Goal: Task Accomplishment & Management: Complete application form

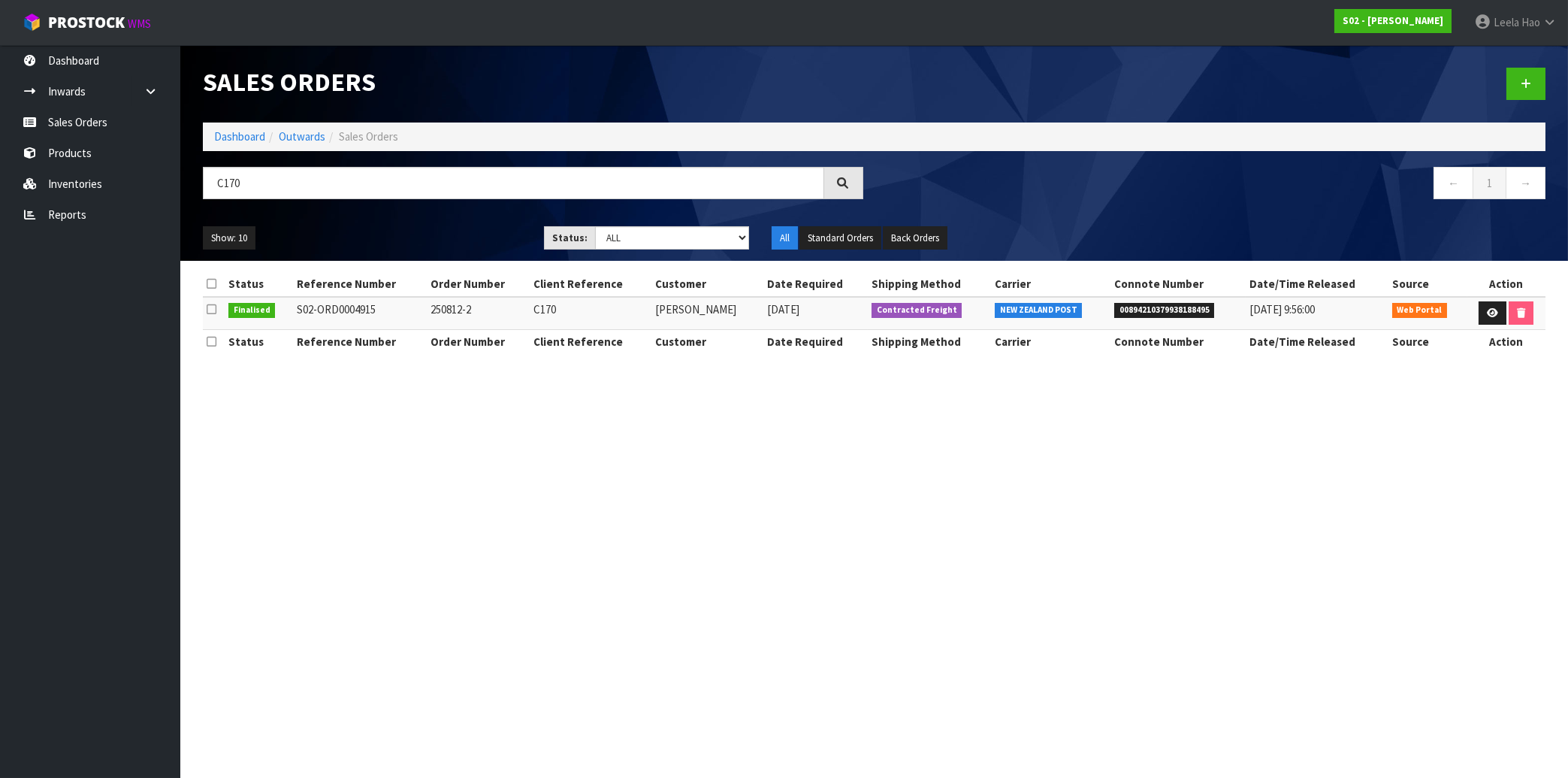
drag, startPoint x: 260, startPoint y: 181, endPoint x: 77, endPoint y: 179, distance: 183.0
click at [203, 179] on input "C170" at bounding box center [513, 183] width 622 height 32
click at [87, 126] on link "Sales Orders" at bounding box center [90, 122] width 180 height 31
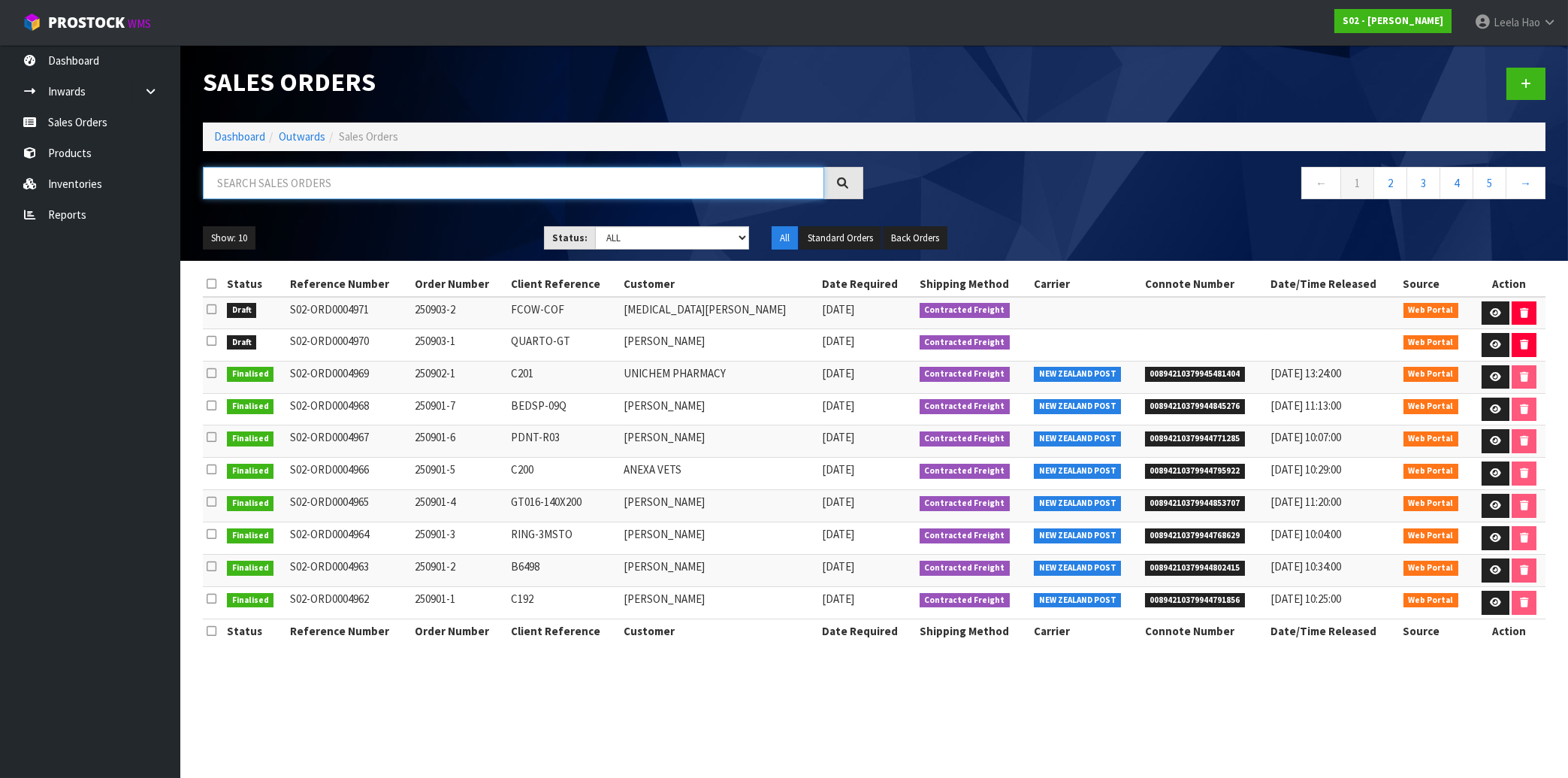
click at [330, 187] on input "text" at bounding box center [513, 183] width 622 height 32
type input "BCR"
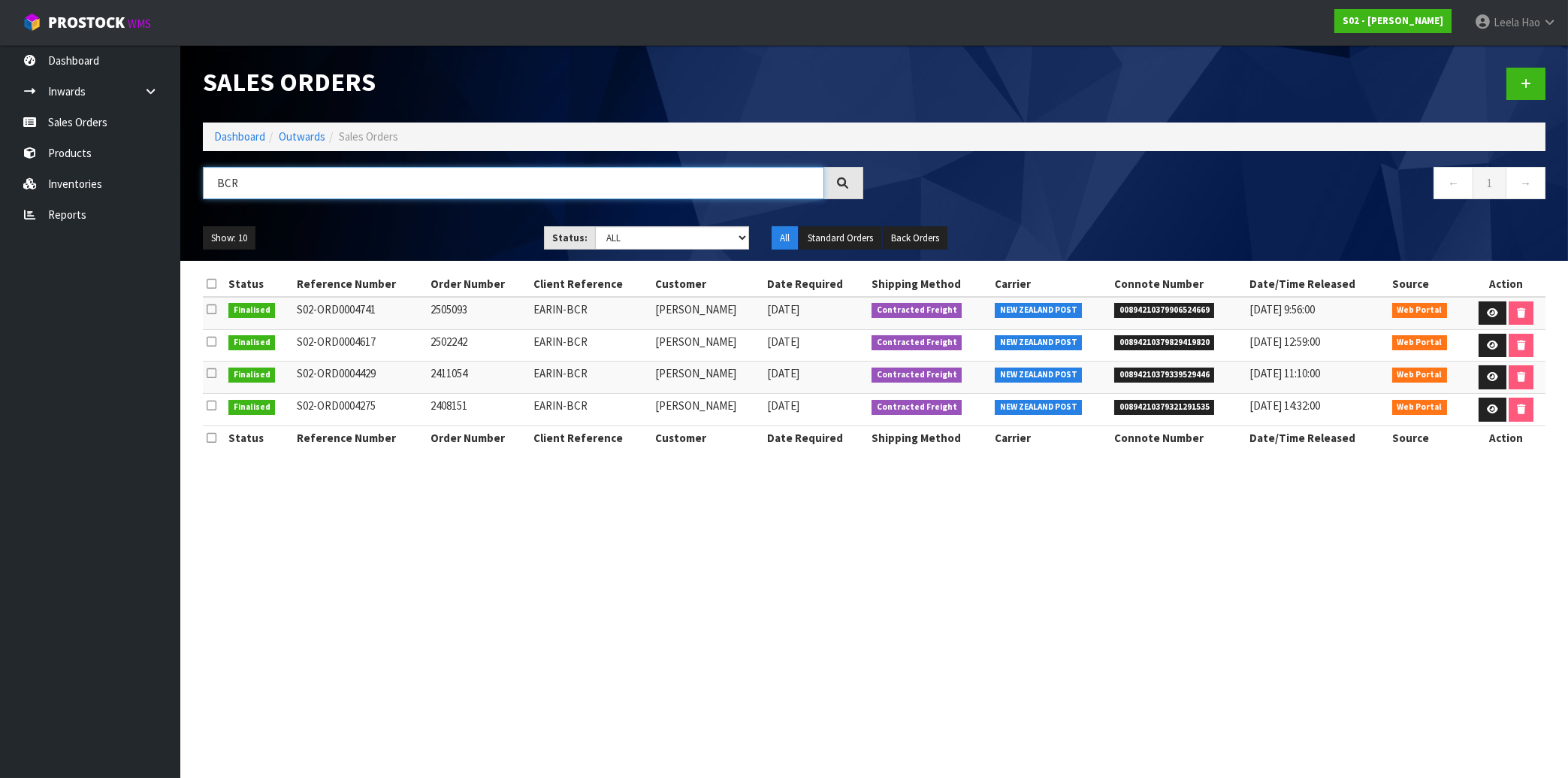
drag, startPoint x: 282, startPoint y: 190, endPoint x: 23, endPoint y: 178, distance: 259.3
click at [203, 178] on input "BCR" at bounding box center [513, 183] width 622 height 32
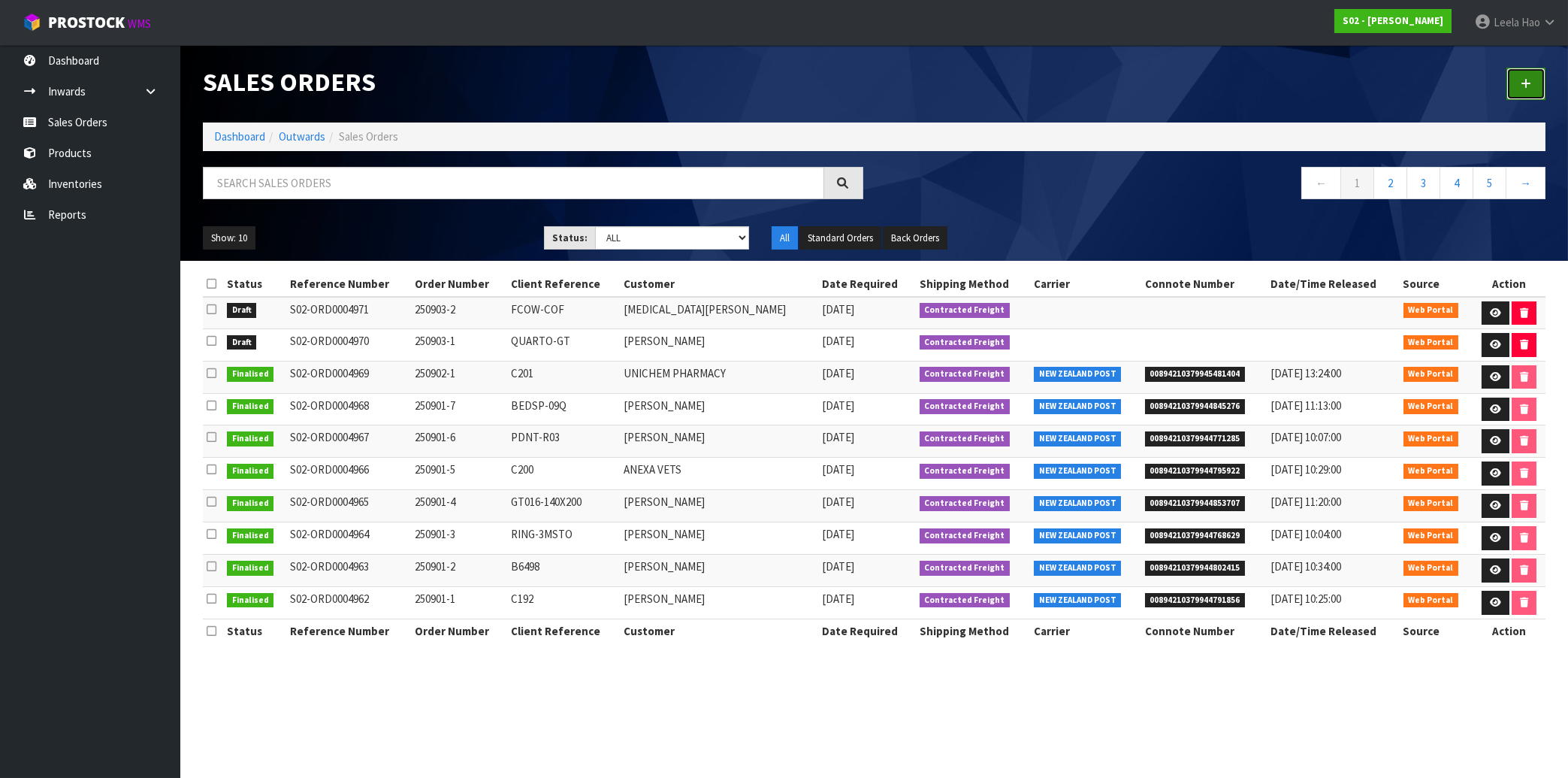
click at [1513, 93] on link at bounding box center [1525, 84] width 39 height 32
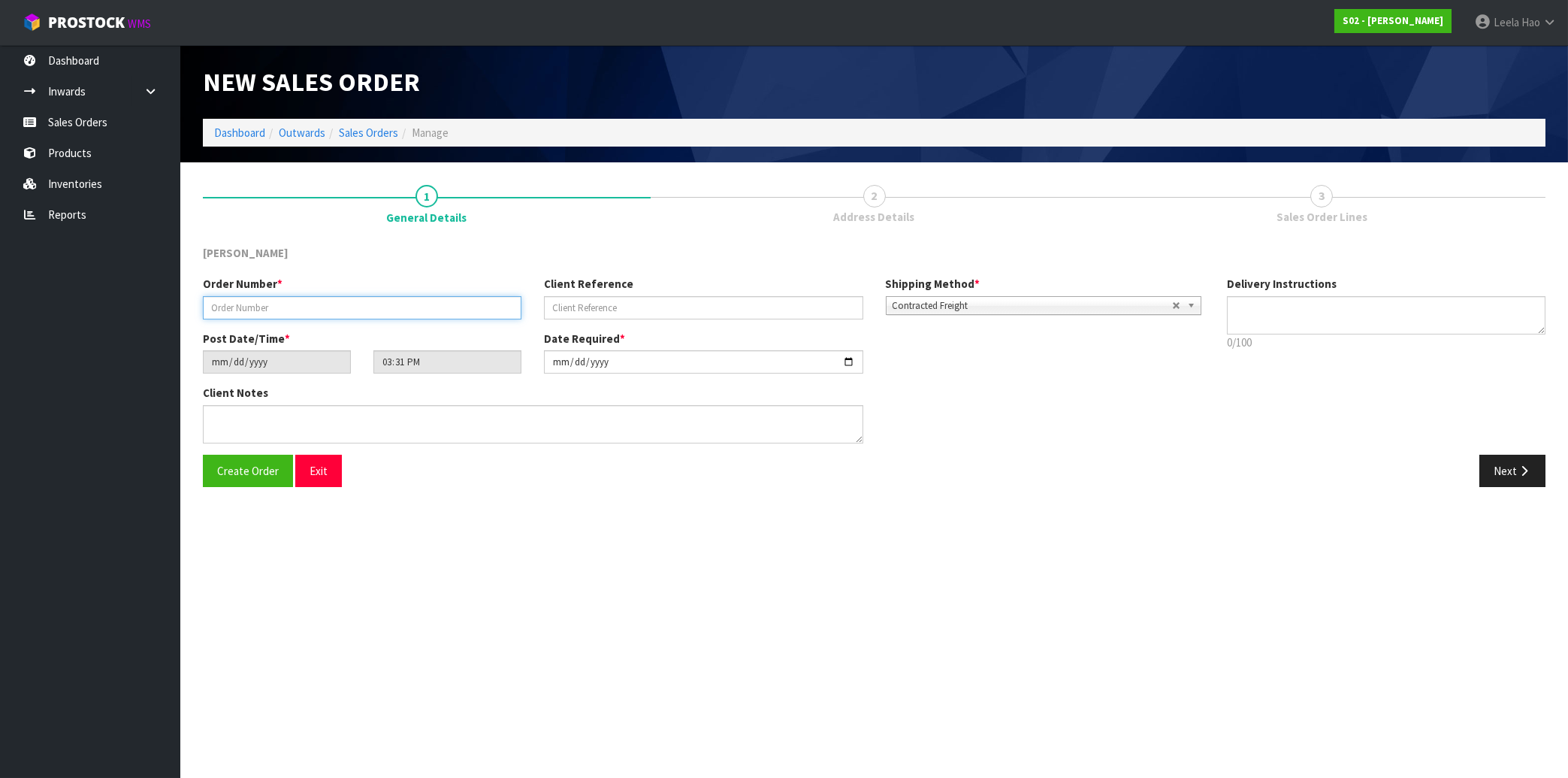
click at [307, 308] on input "text" at bounding box center [361, 308] width 318 height 23
type input "250903-3"
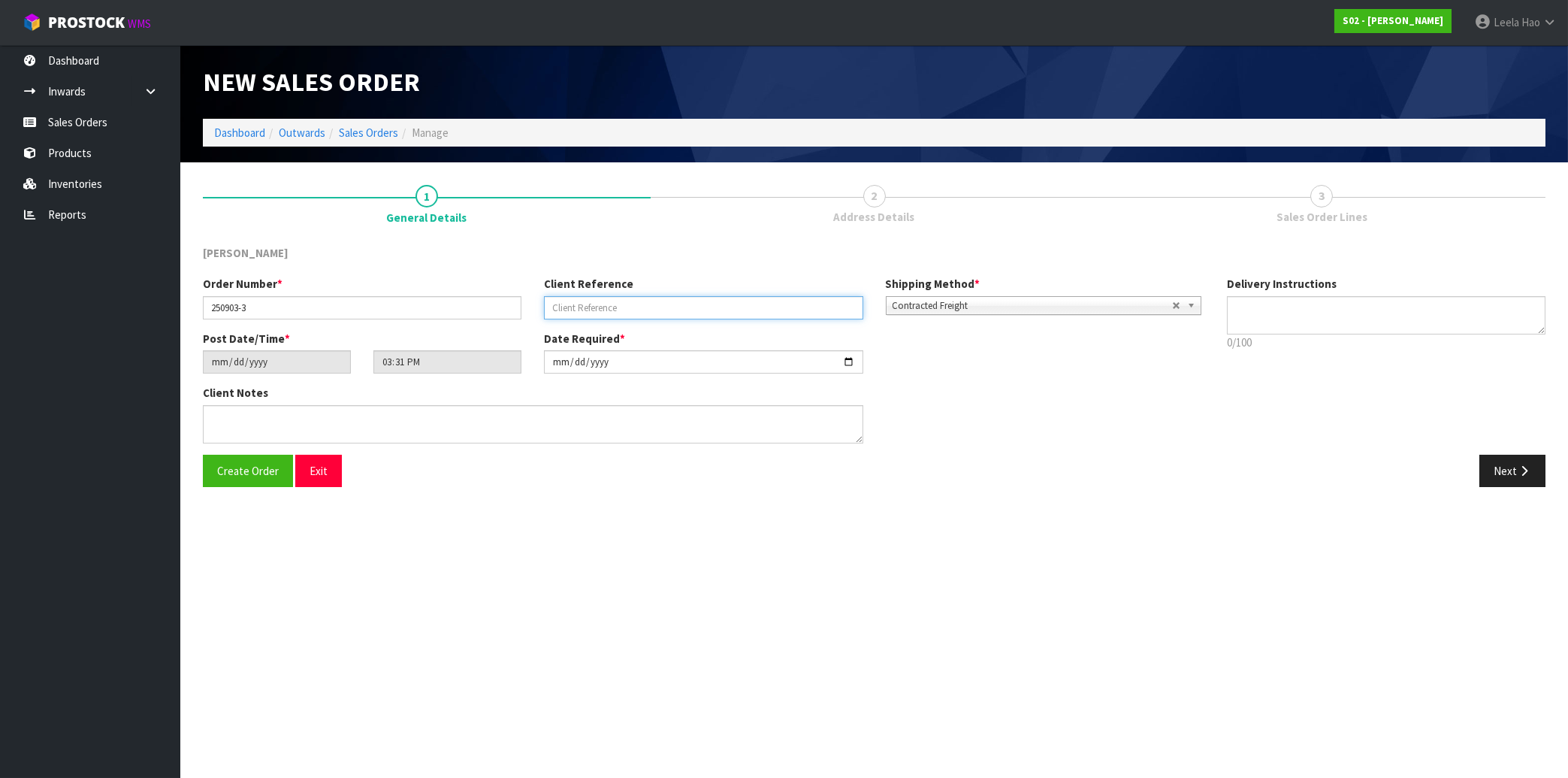
click at [563, 305] on input "text" at bounding box center [703, 308] width 318 height 23
type input "EARIN-BCR"
click at [1507, 468] on button "Next" at bounding box center [1513, 470] width 66 height 32
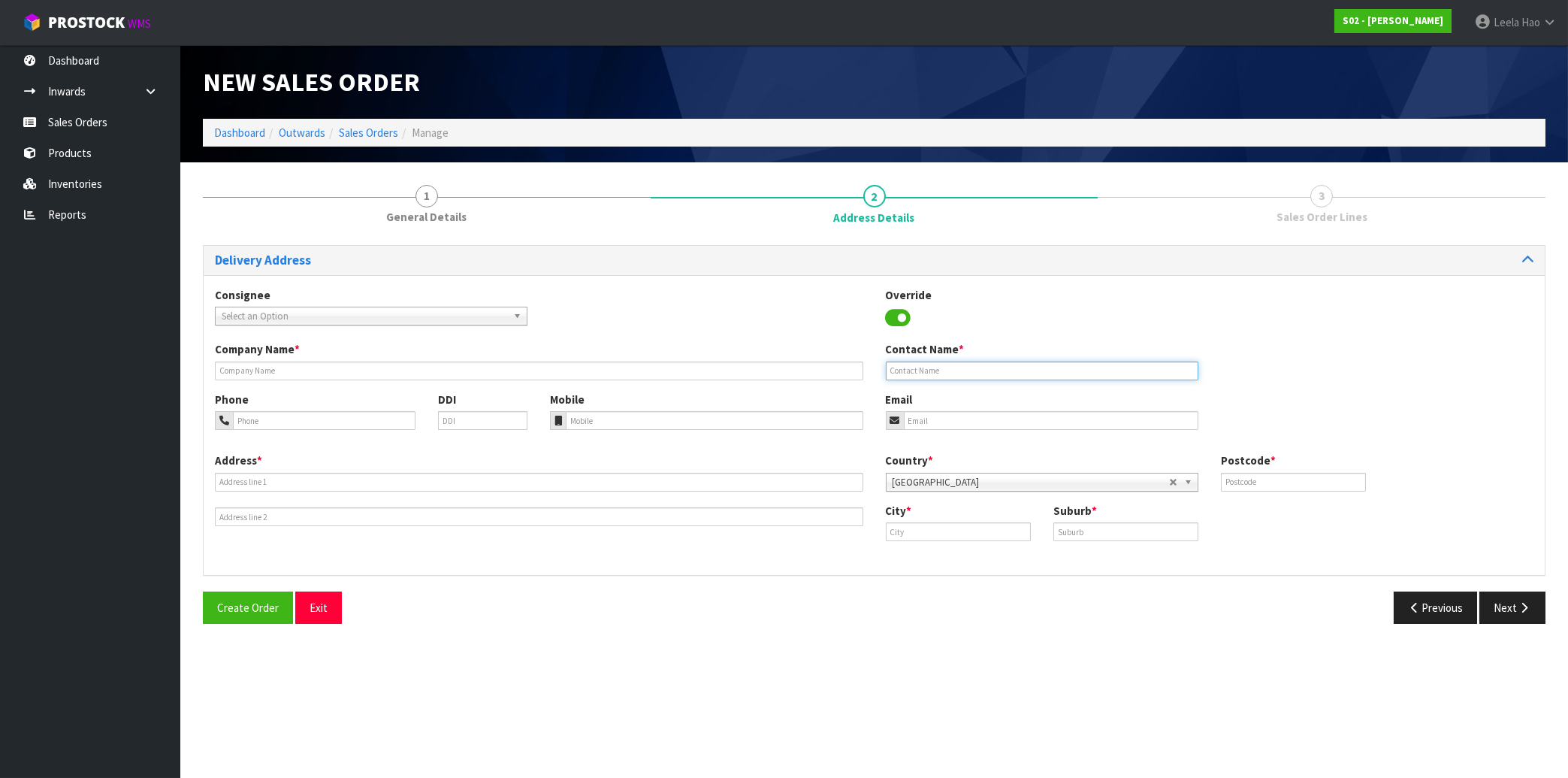
click at [1052, 364] on input "text" at bounding box center [1042, 370] width 312 height 19
paste input "[PERSON_NAME]"
type input "[PERSON_NAME]"
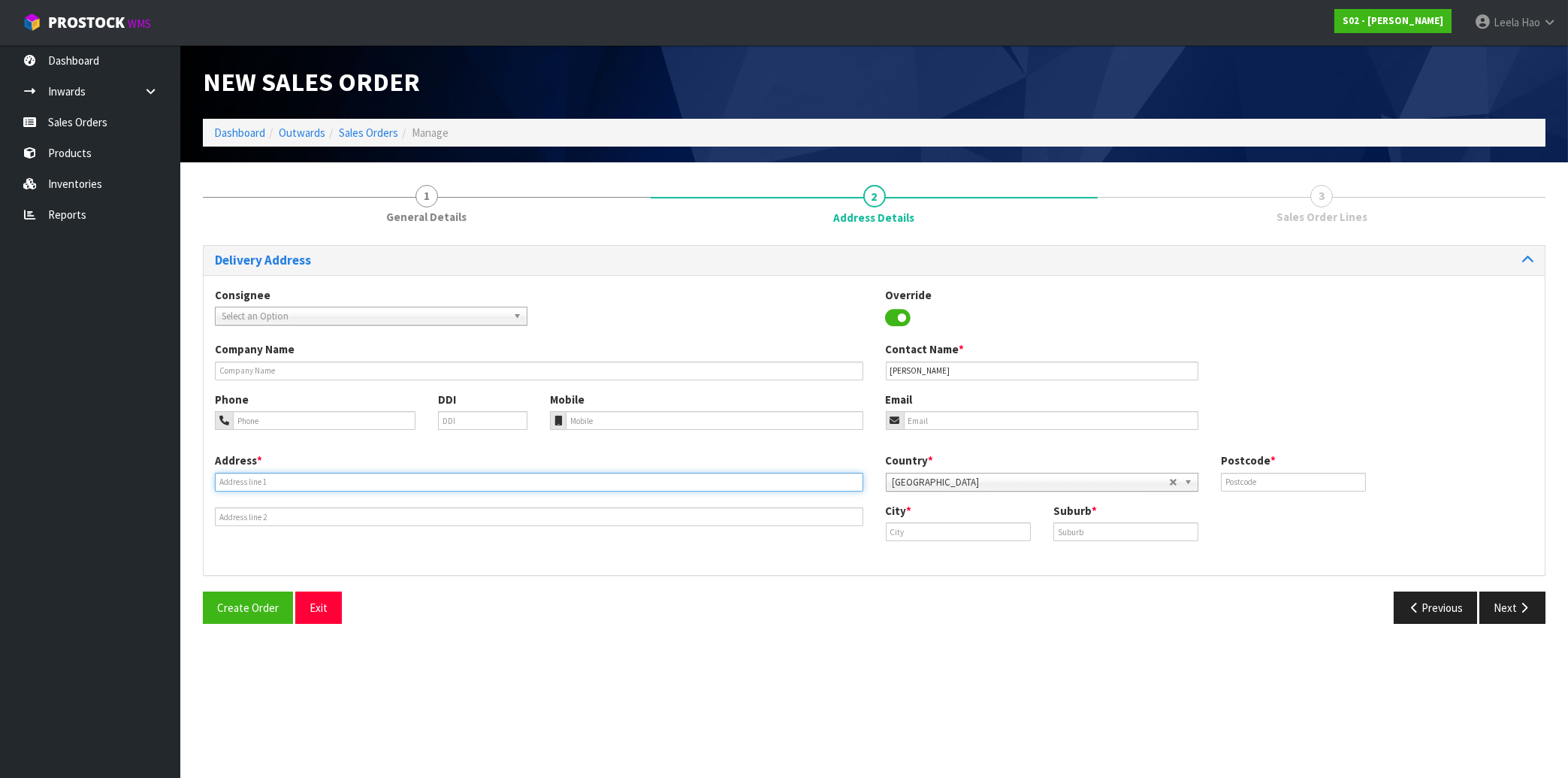
click at [387, 476] on input "text" at bounding box center [539, 482] width 648 height 19
paste input "[STREET_ADDRESS]"
type input "[STREET_ADDRESS]"
click at [1086, 530] on input "text" at bounding box center [1125, 532] width 145 height 19
paste input "[GEOGRAPHIC_DATA]"
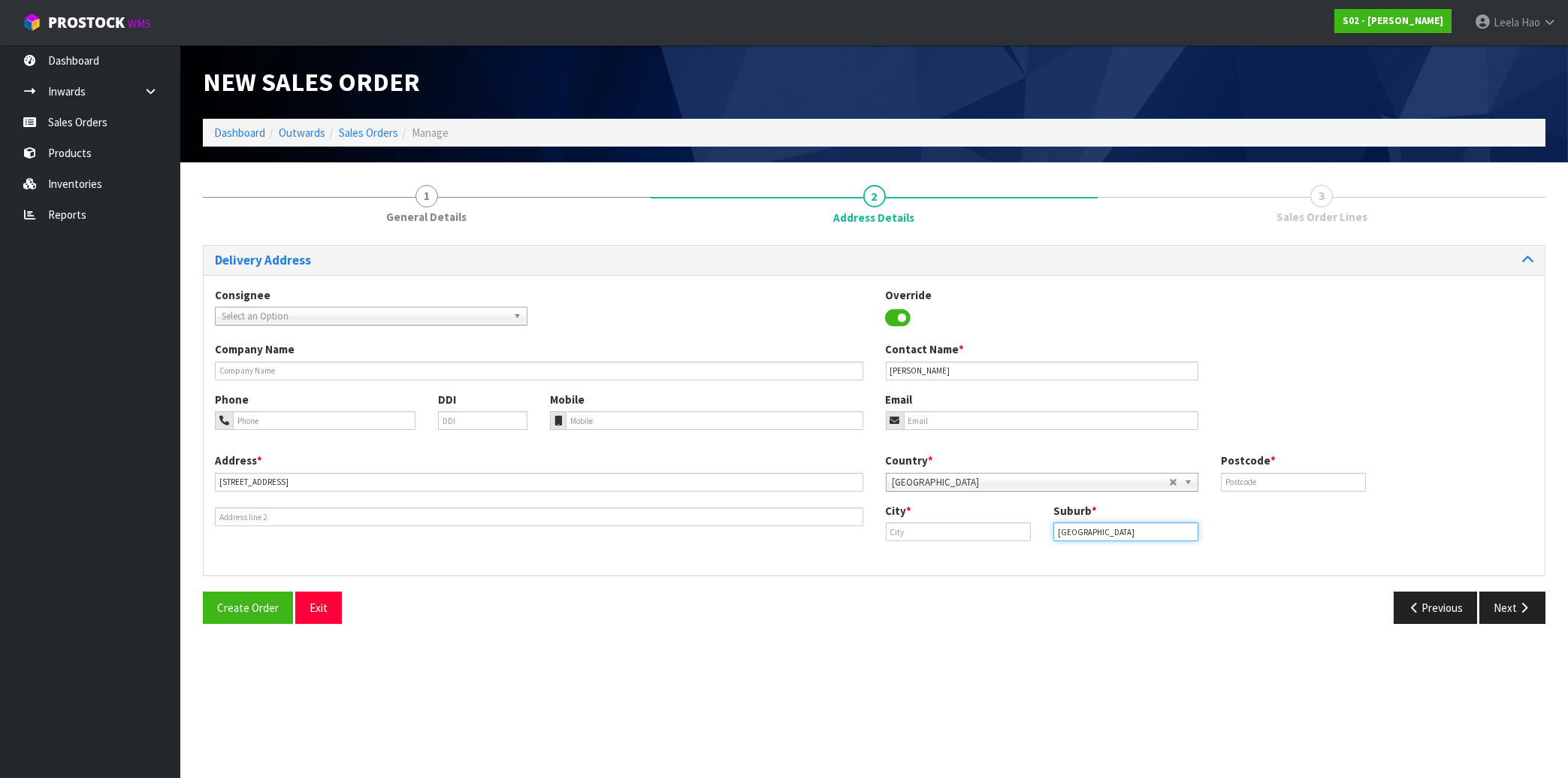
type input "[GEOGRAPHIC_DATA]"
click at [973, 527] on input "text" at bounding box center [958, 532] width 145 height 19
paste input "[GEOGRAPHIC_DATA]"
type input "[GEOGRAPHIC_DATA]"
click at [1308, 480] on input "text" at bounding box center [1293, 482] width 145 height 19
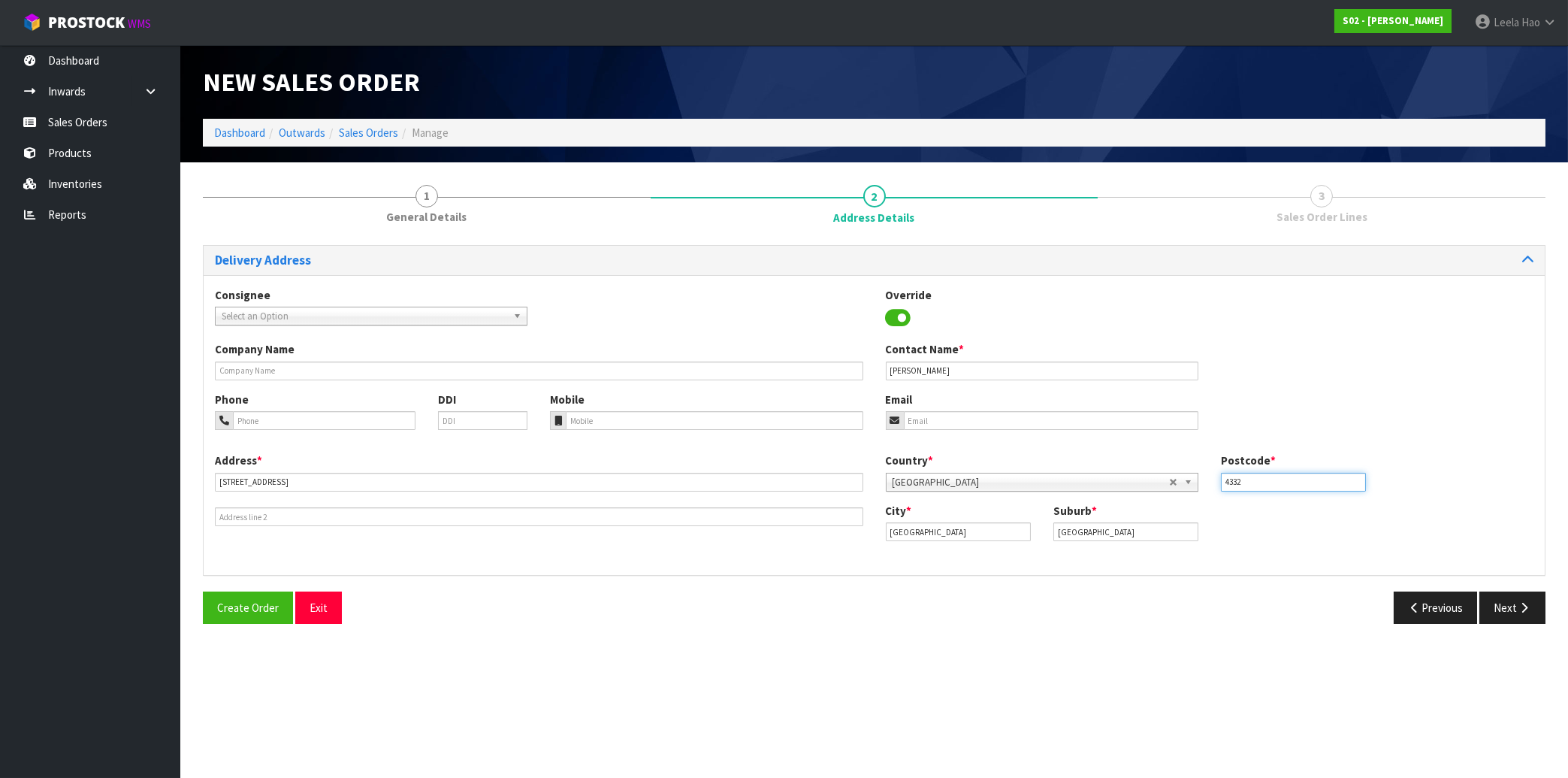
type input "4332"
click at [667, 416] on input "tel" at bounding box center [713, 420] width 297 height 19
paste input "(027) 3563216"
type input "(027) 3563216"
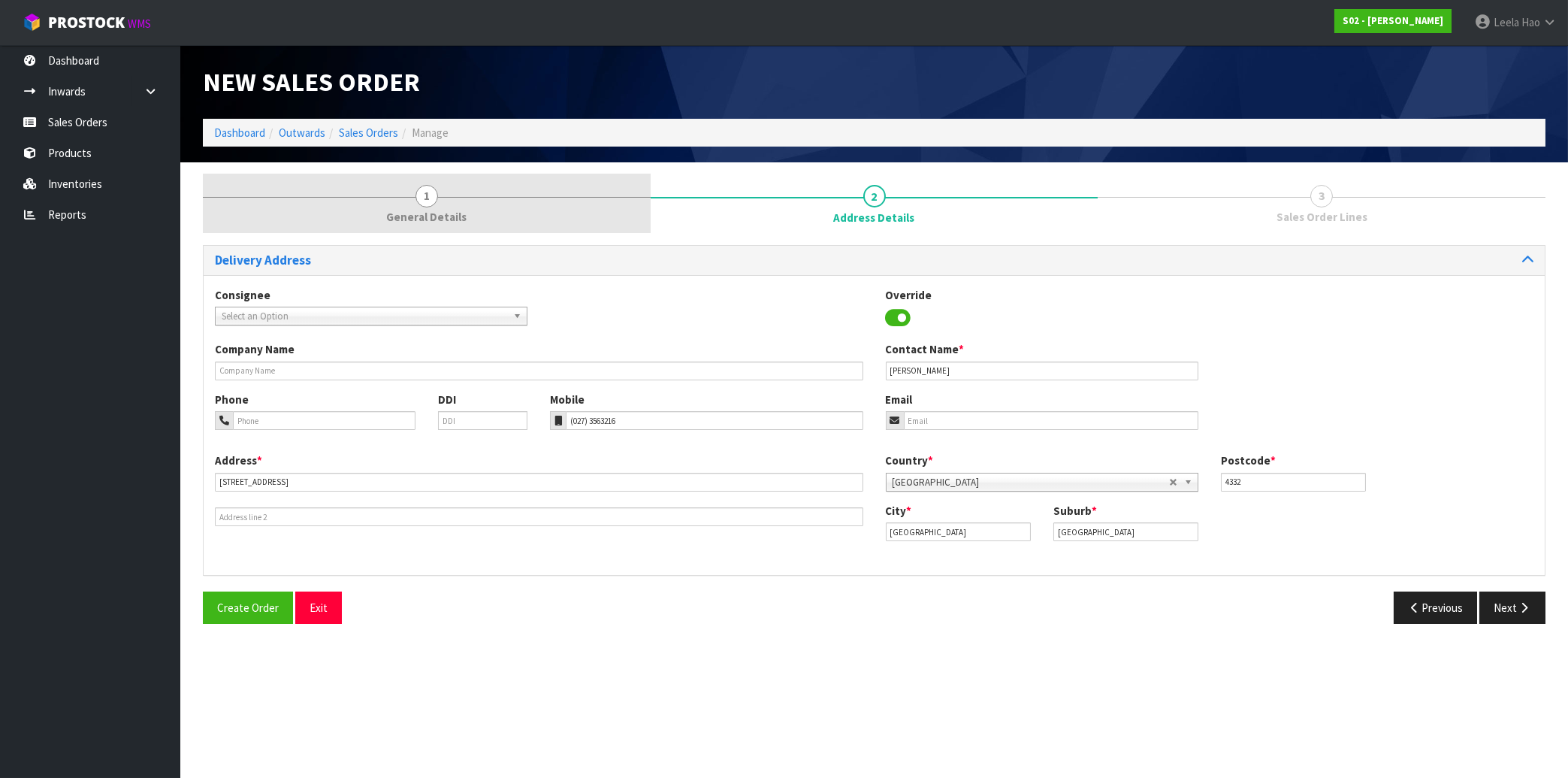
click at [424, 201] on span "1" at bounding box center [427, 196] width 22 height 22
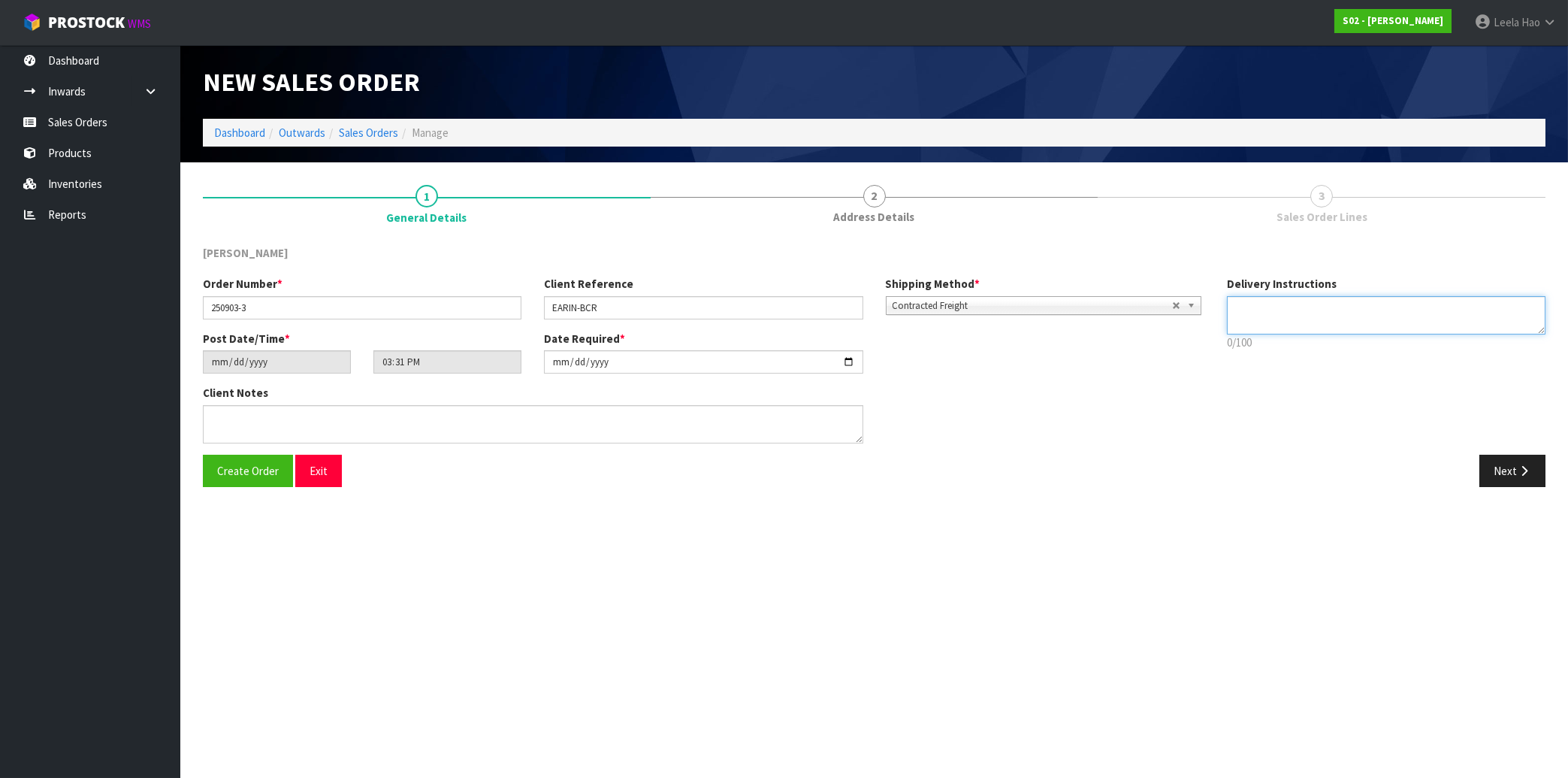
click at [1299, 313] on textarea at bounding box center [1385, 315] width 318 height 38
paste textarea "LEAVE ON FRONT DOOR STEP. THANK YOU"
type textarea "LEAVE ON FRONT DOOR STEP. THANK YOU"
click at [1513, 473] on button "Next" at bounding box center [1513, 470] width 66 height 32
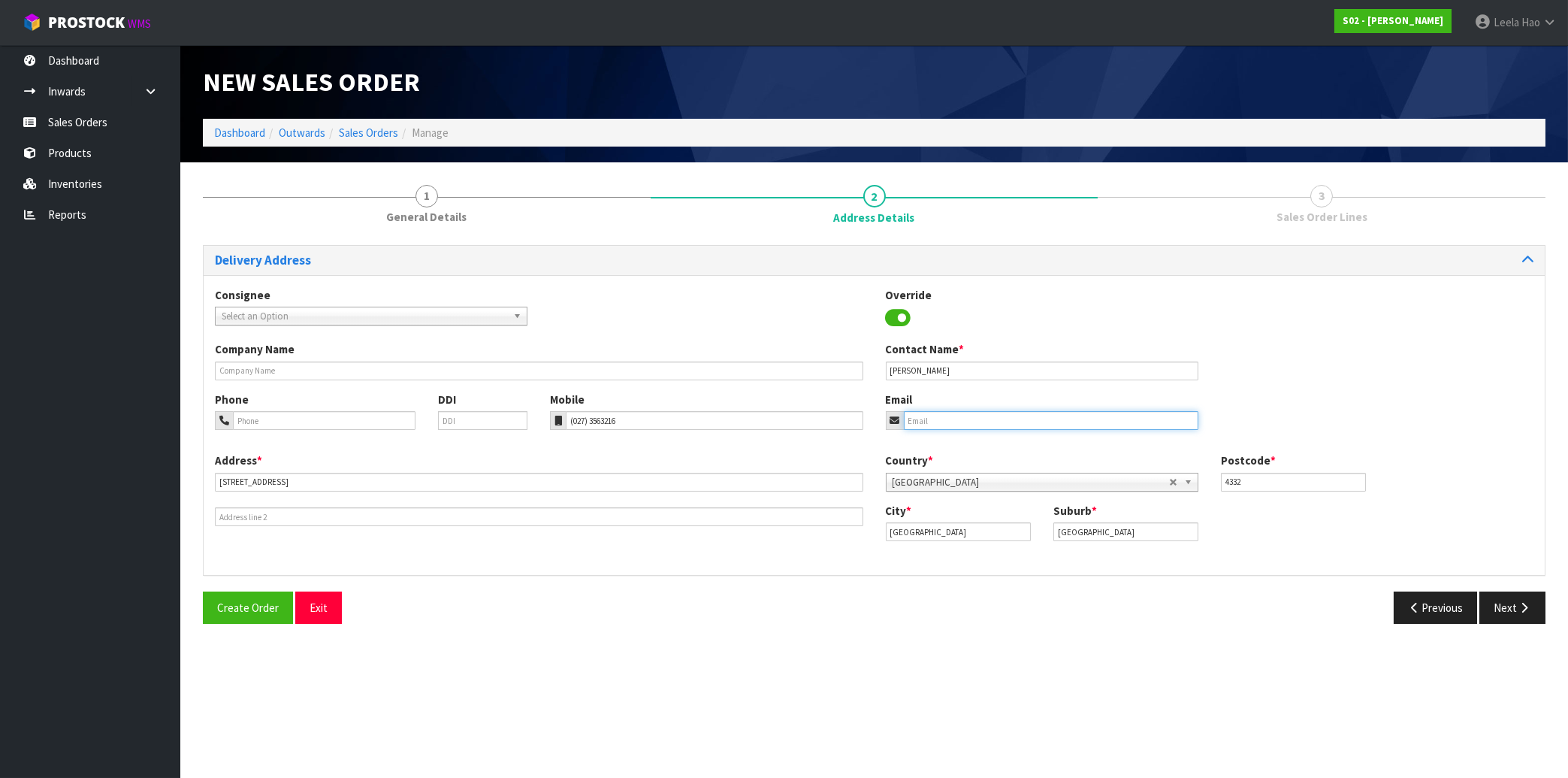
click at [977, 418] on input "email" at bounding box center [1051, 420] width 294 height 19
paste input "[EMAIL_ADDRESS][DOMAIN_NAME]"
type input "[EMAIL_ADDRESS][DOMAIN_NAME]"
click at [1494, 605] on button "Next" at bounding box center [1513, 607] width 66 height 32
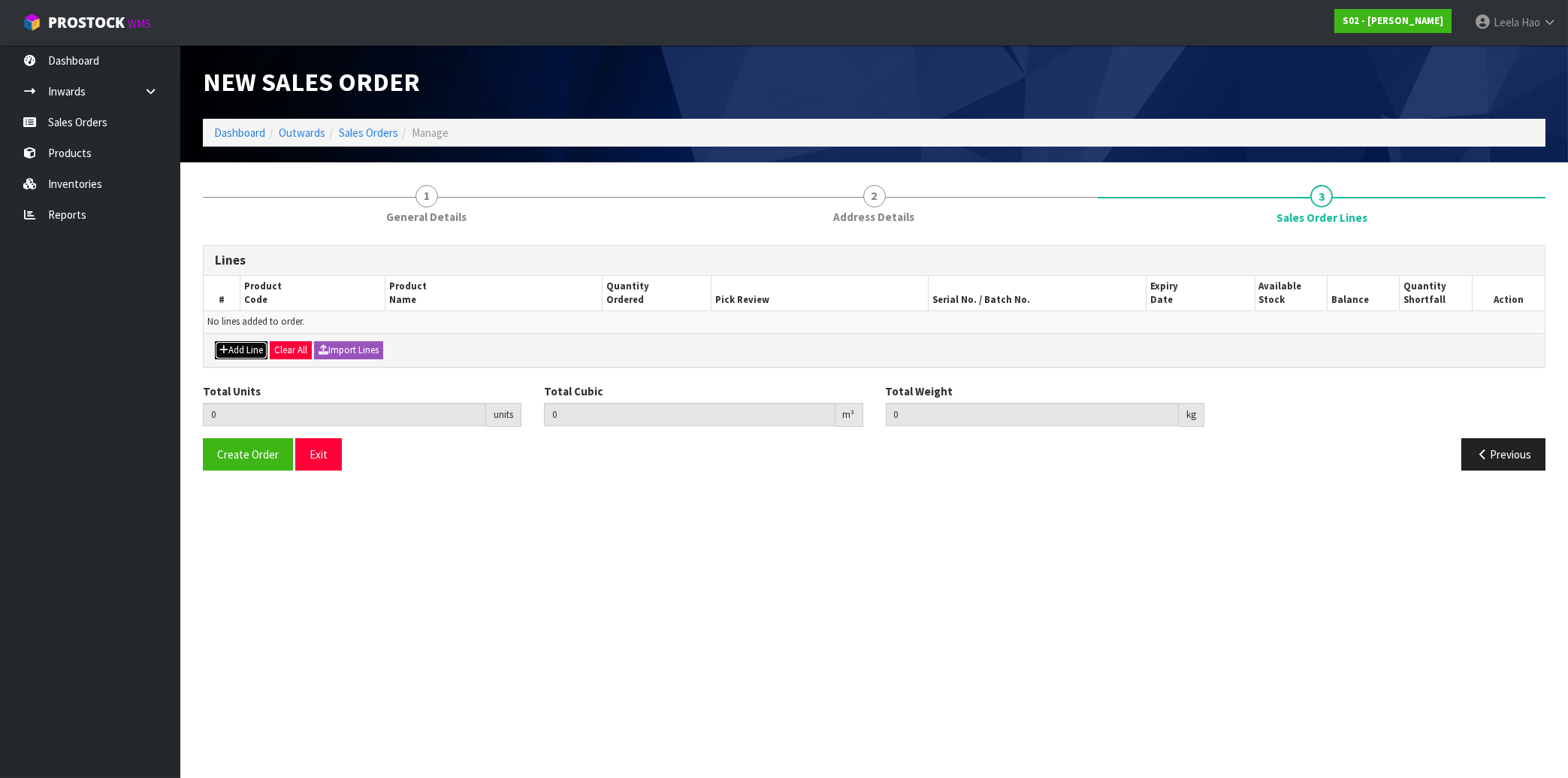
click at [243, 345] on button "Add Line" at bounding box center [241, 351] width 53 height 18
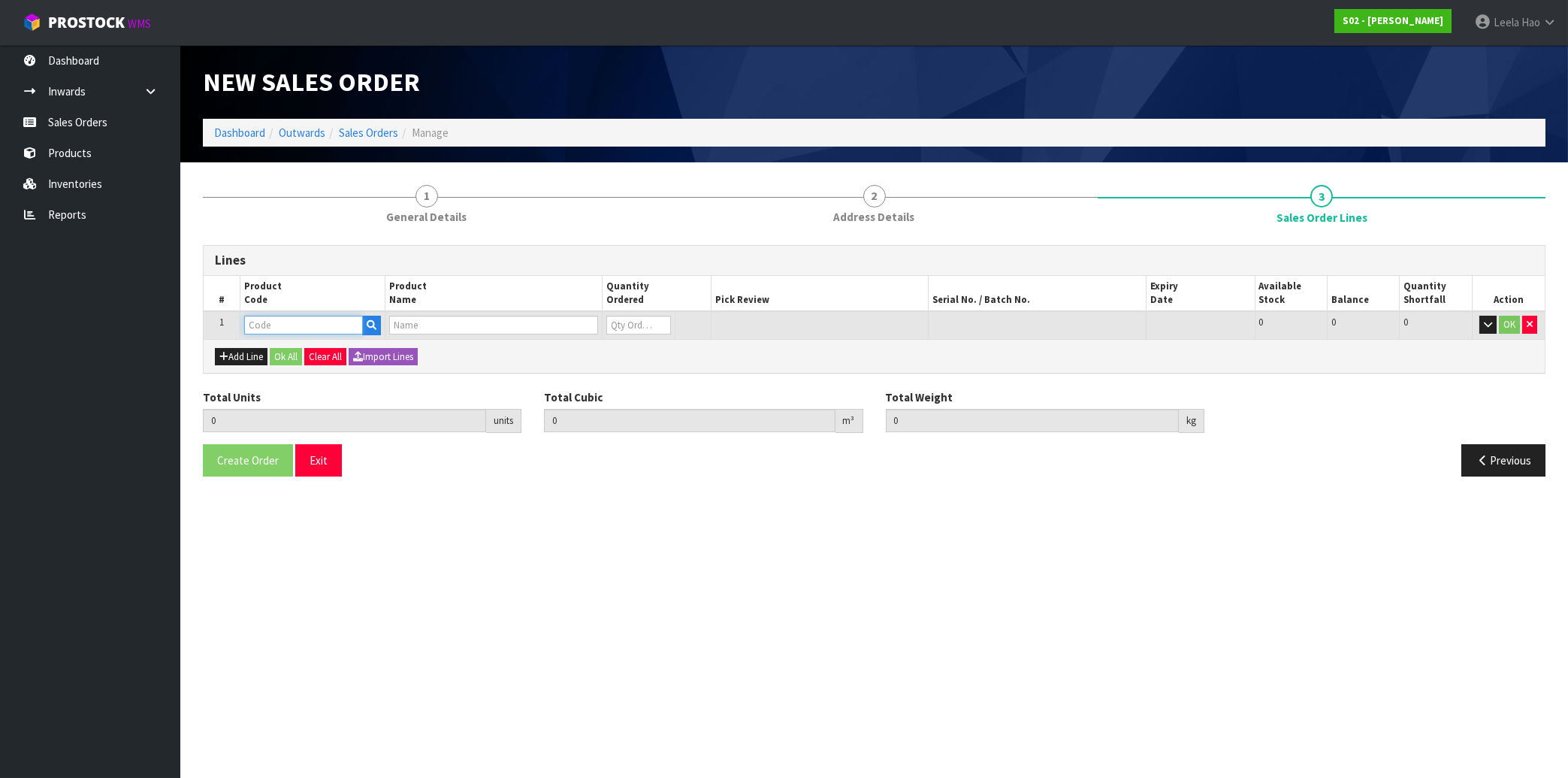
click at [268, 322] on input "text" at bounding box center [303, 325] width 119 height 19
type input "EA"
click at [293, 352] on link "EA RIN" at bounding box center [304, 350] width 119 height 21
type input "EARIN"
type input "0.000000"
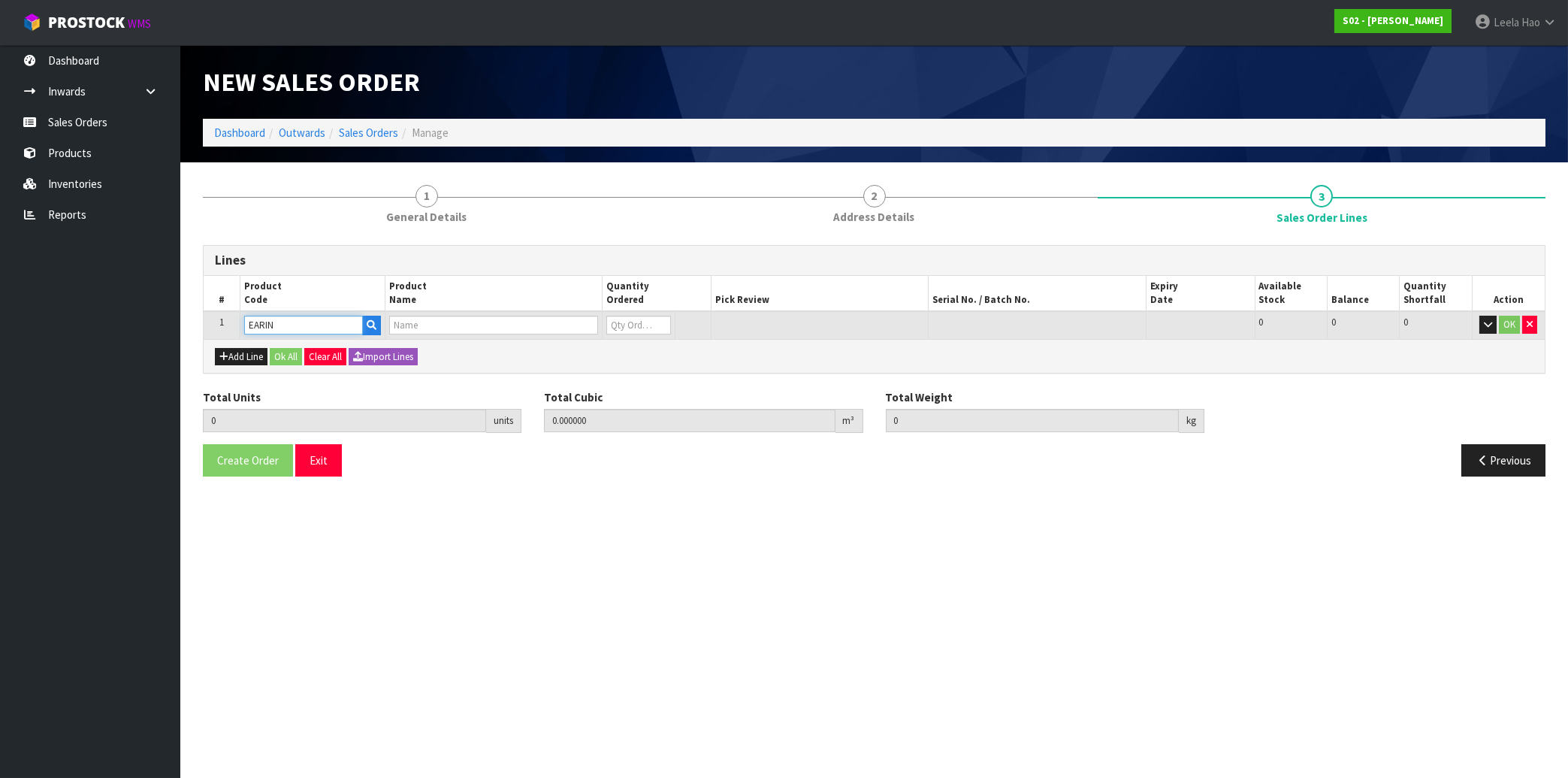
type input "0.000"
type input "EARRINGS"
type input "0"
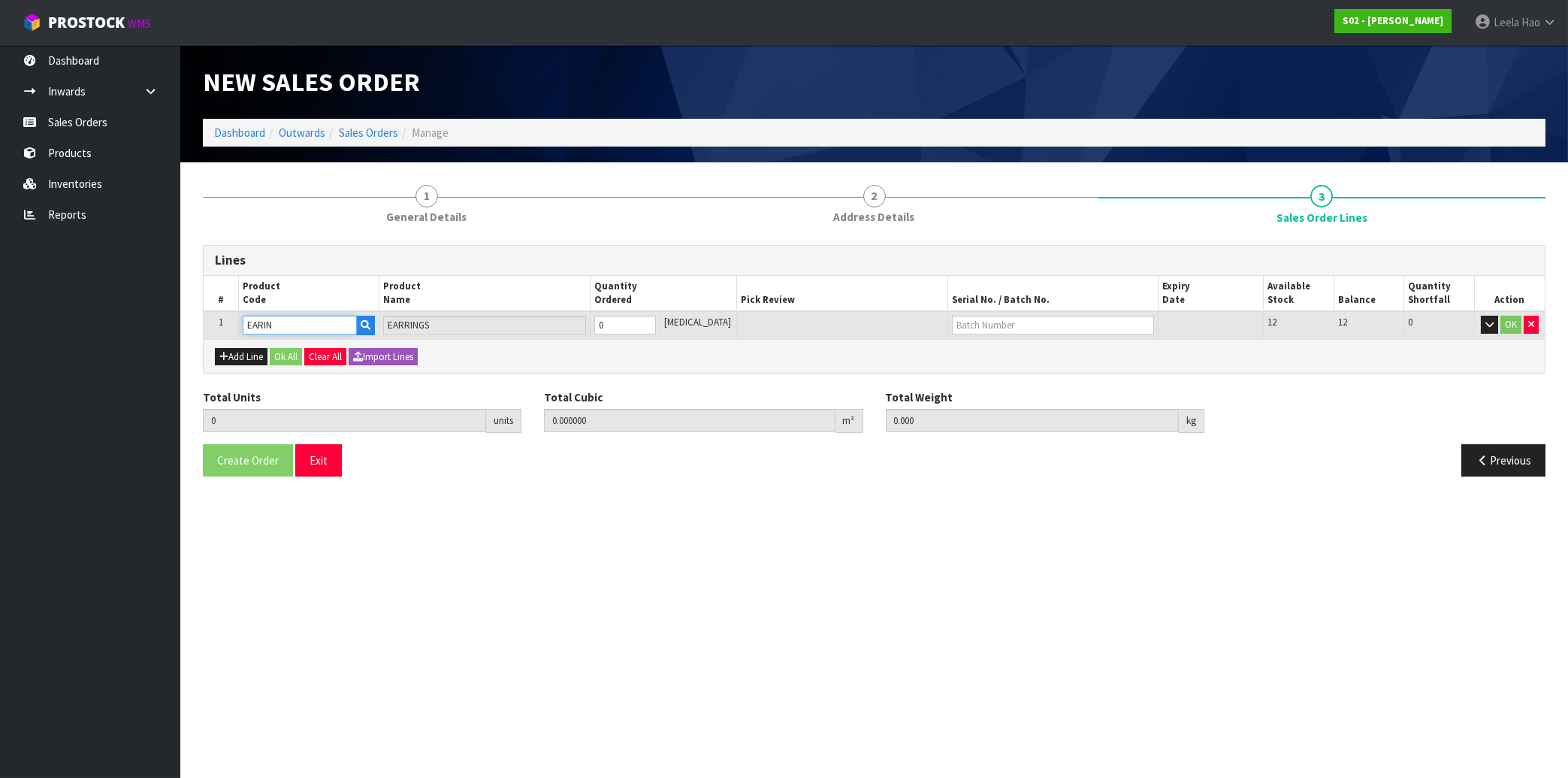
type input "1"
type input "0.00042"
type input "0.1"
type input "1"
click at [655, 322] on input "1" at bounding box center [625, 325] width 62 height 19
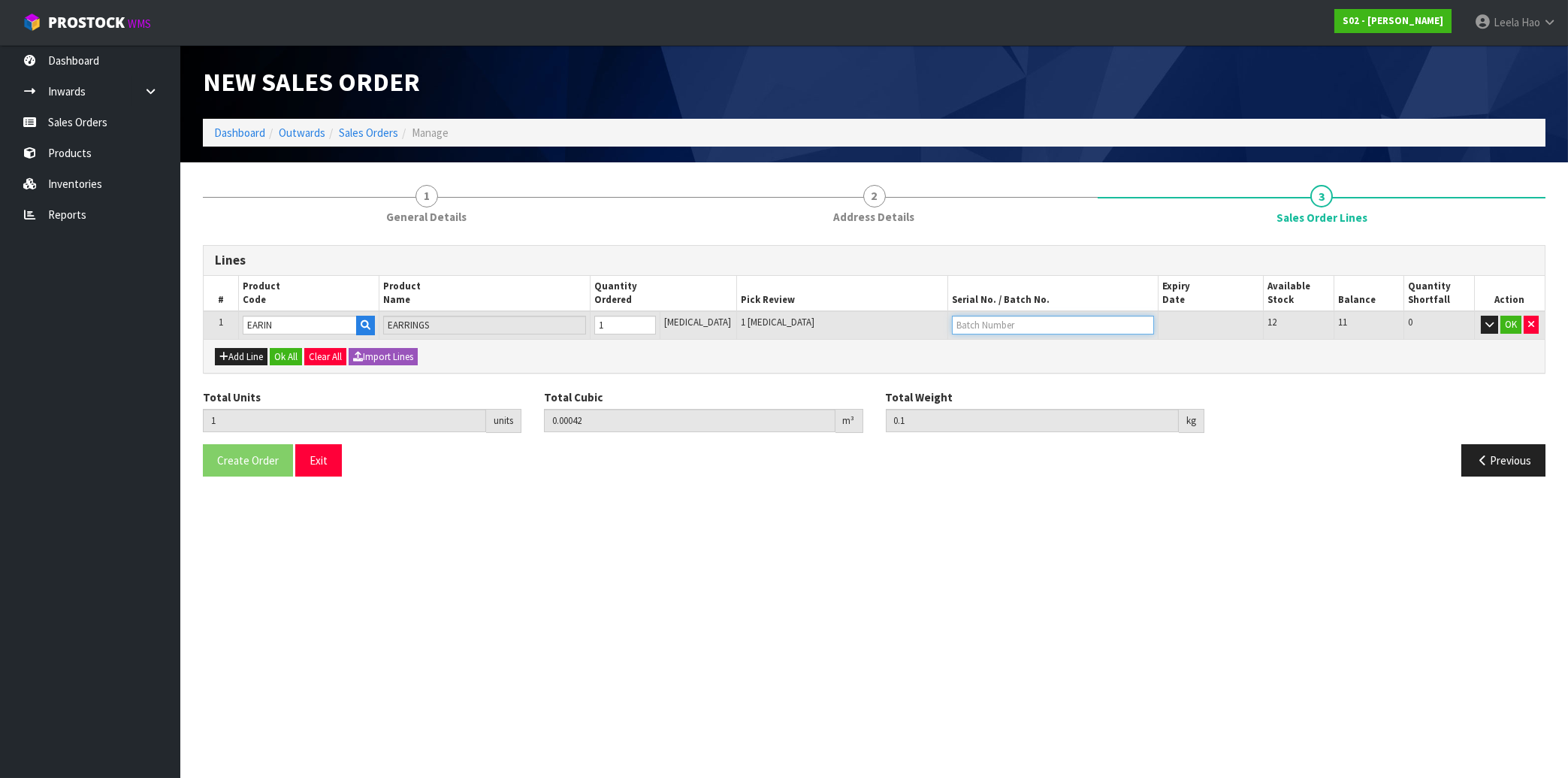
click at [971, 323] on input "text" at bounding box center [1053, 325] width 202 height 19
type input "B"
click at [975, 351] on link "B CR" at bounding box center [993, 350] width 119 height 21
type input "BCR"
click at [1504, 328] on button "OK" at bounding box center [1510, 325] width 21 height 18
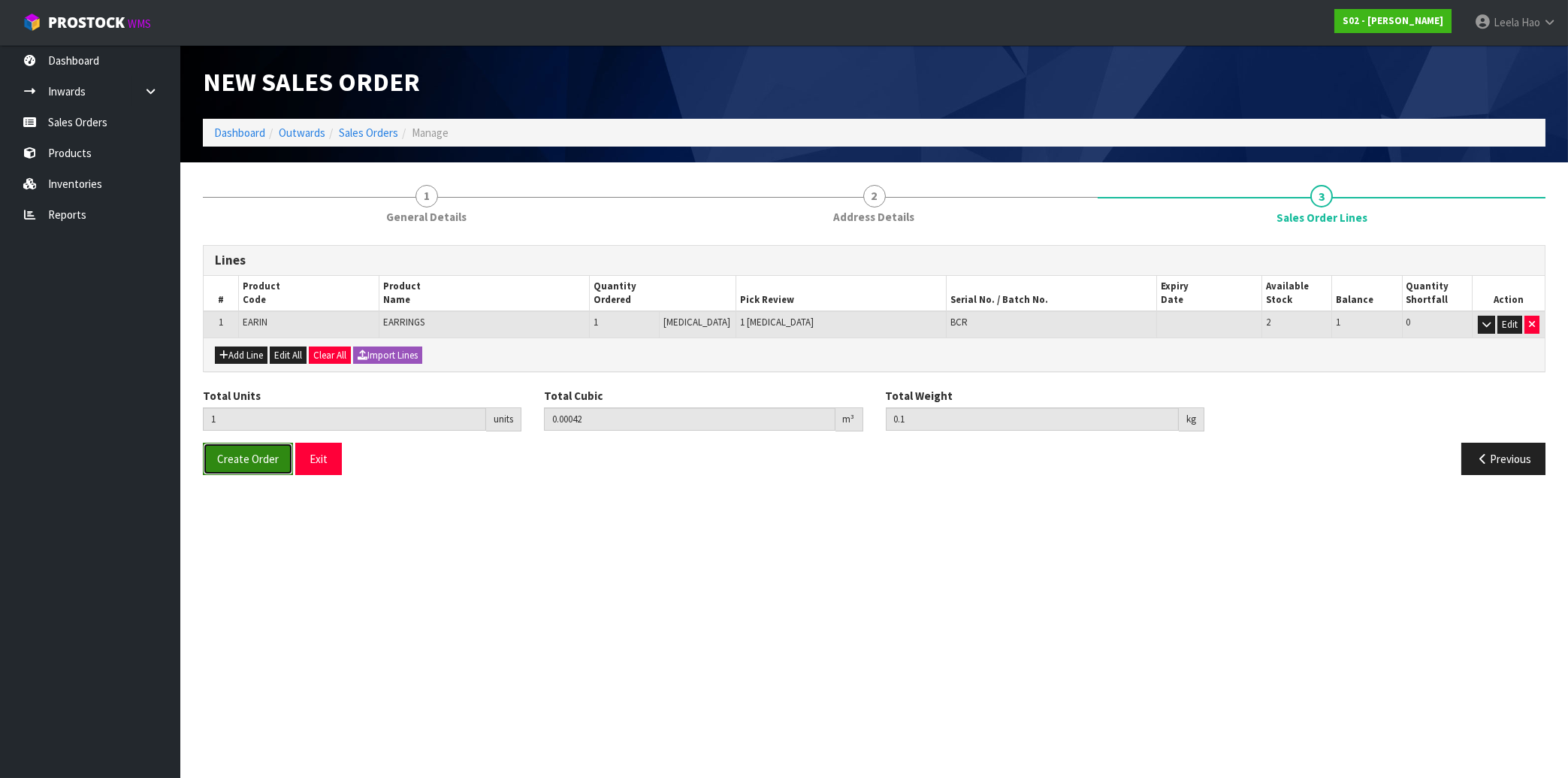
click at [256, 456] on span "Create Order" at bounding box center [248, 458] width 62 height 14
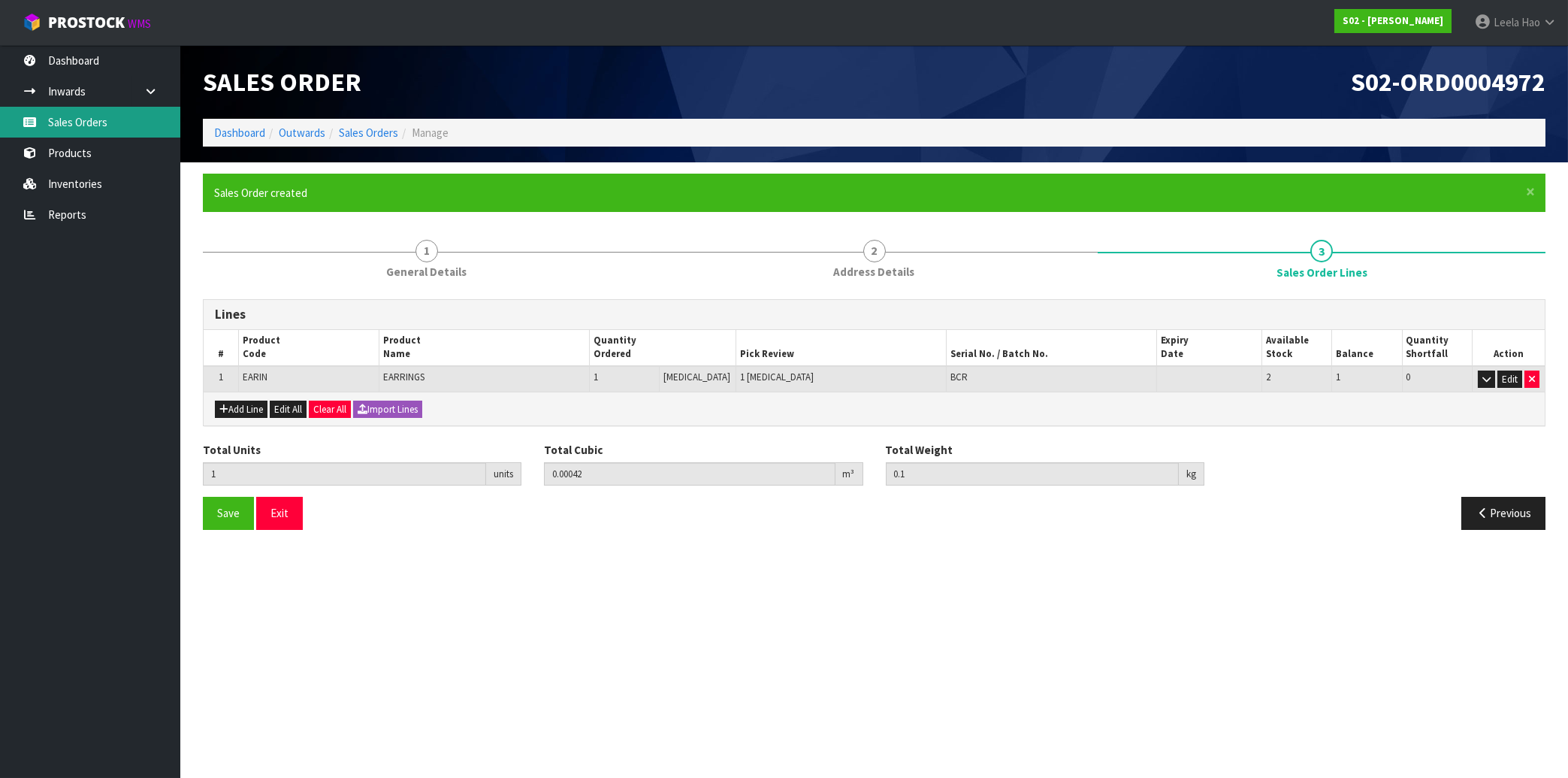
click at [79, 117] on link "Sales Orders" at bounding box center [90, 122] width 180 height 31
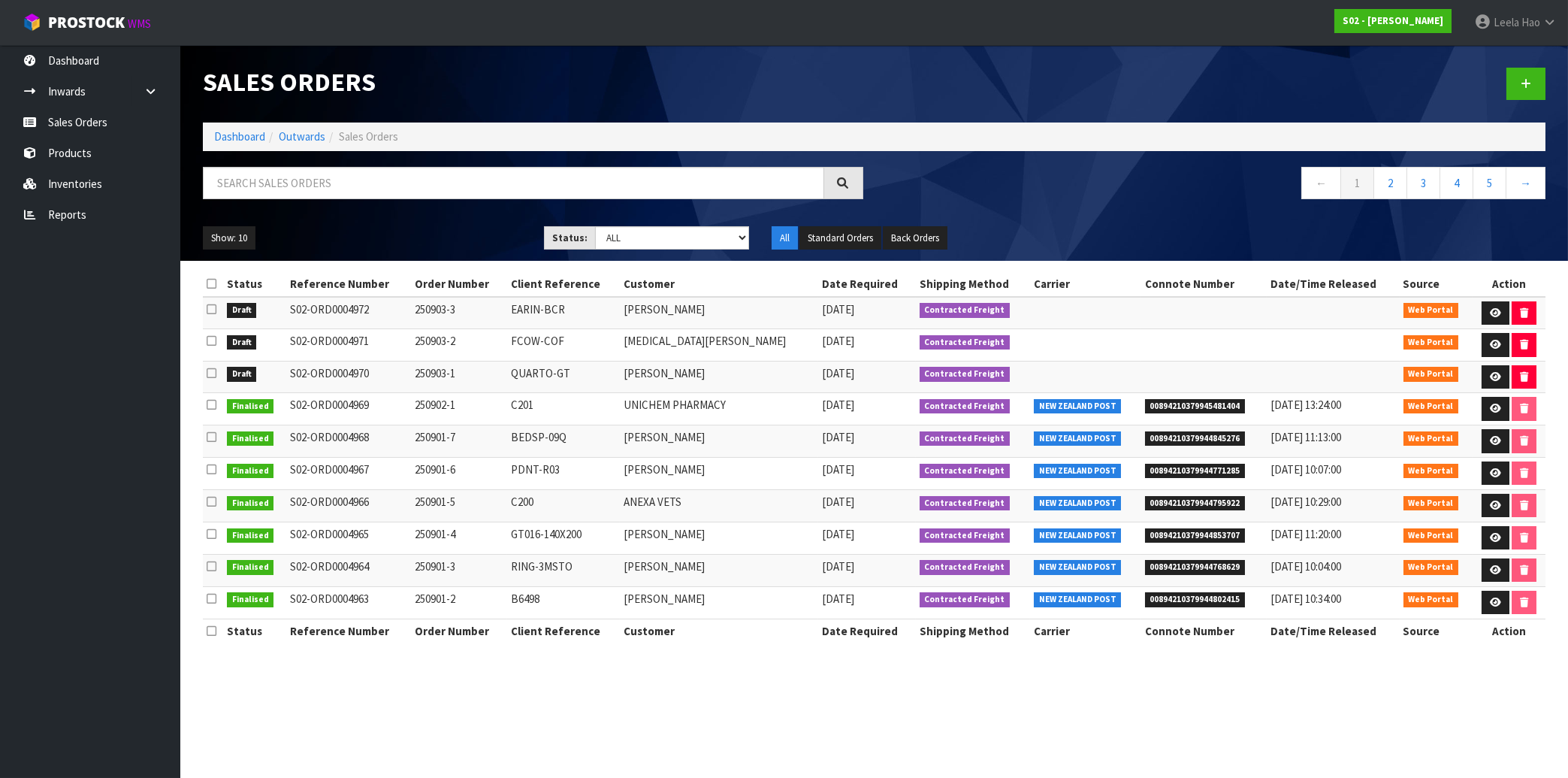
click at [1189, 405] on span "00894210379945481404" at bounding box center [1195, 407] width 101 height 15
click at [1189, 405] on span "00894210379945481404" at bounding box center [1195, 407] width 101 height 15
click at [1489, 413] on icon at bounding box center [1495, 408] width 12 height 10
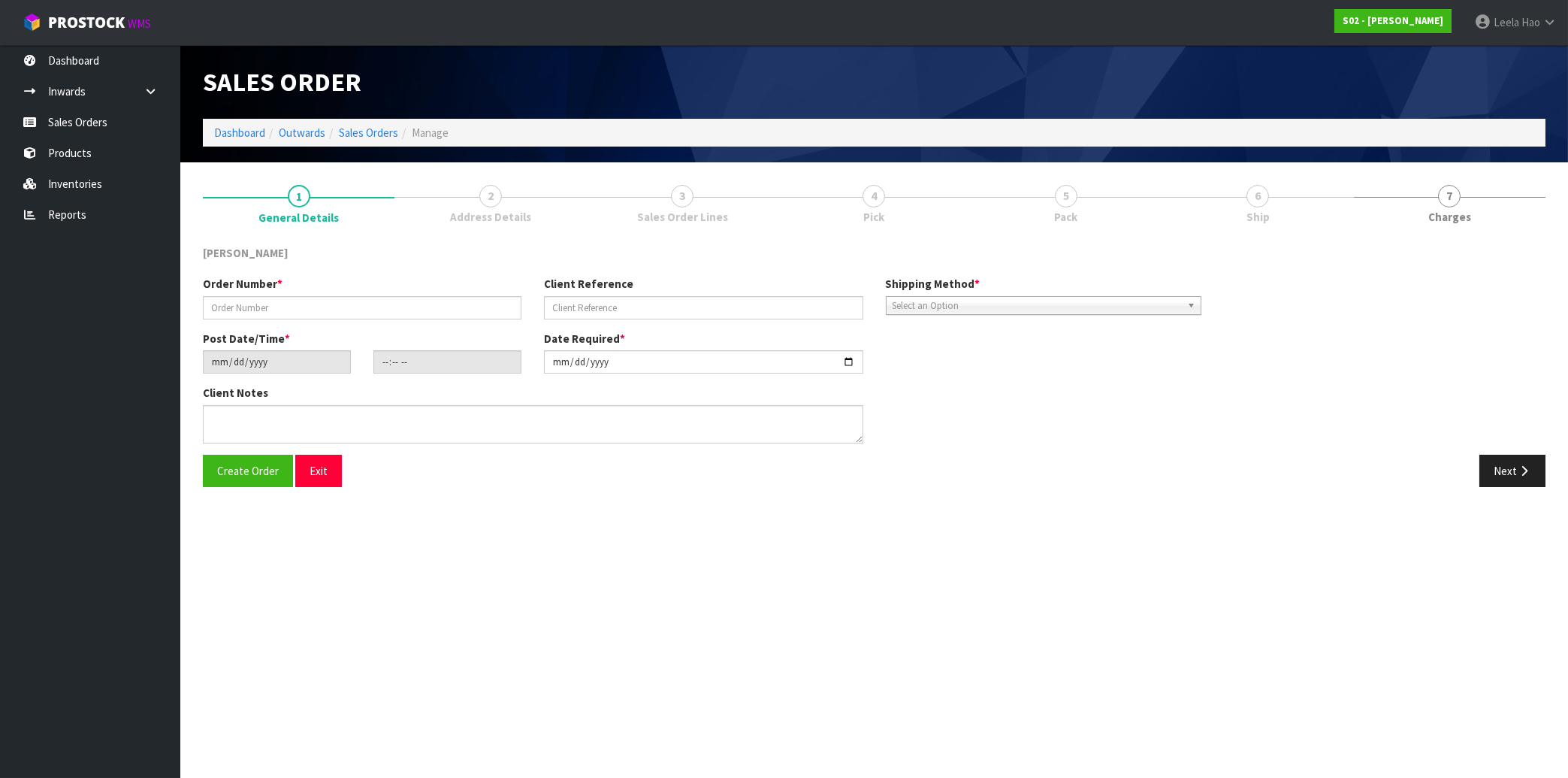
type input "250902-1"
type input "C201"
type input "[DATE]"
type input "16:54:00.000"
type input "[DATE]"
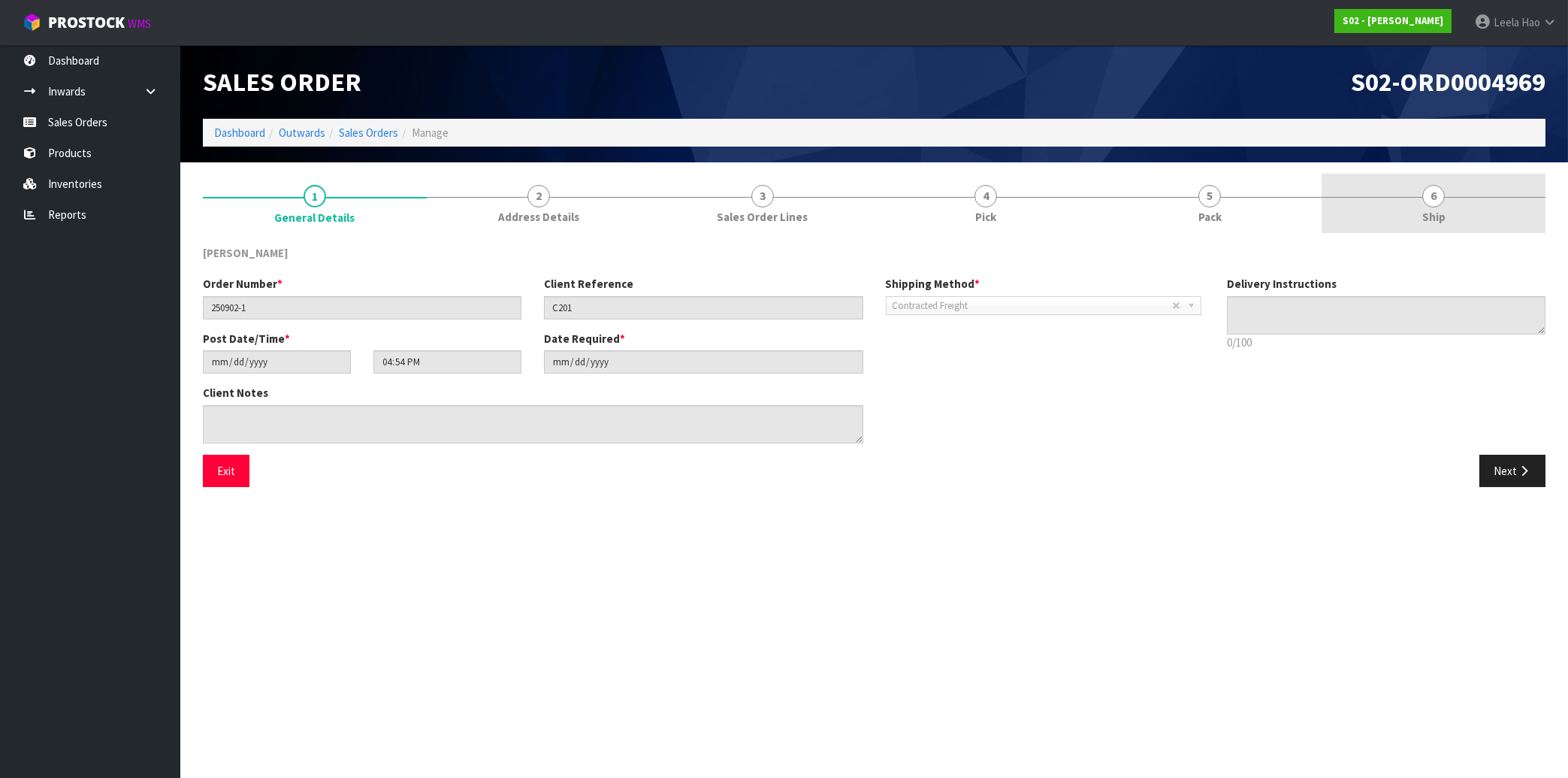
click at [1422, 220] on link "6 Ship" at bounding box center [1433, 203] width 224 height 60
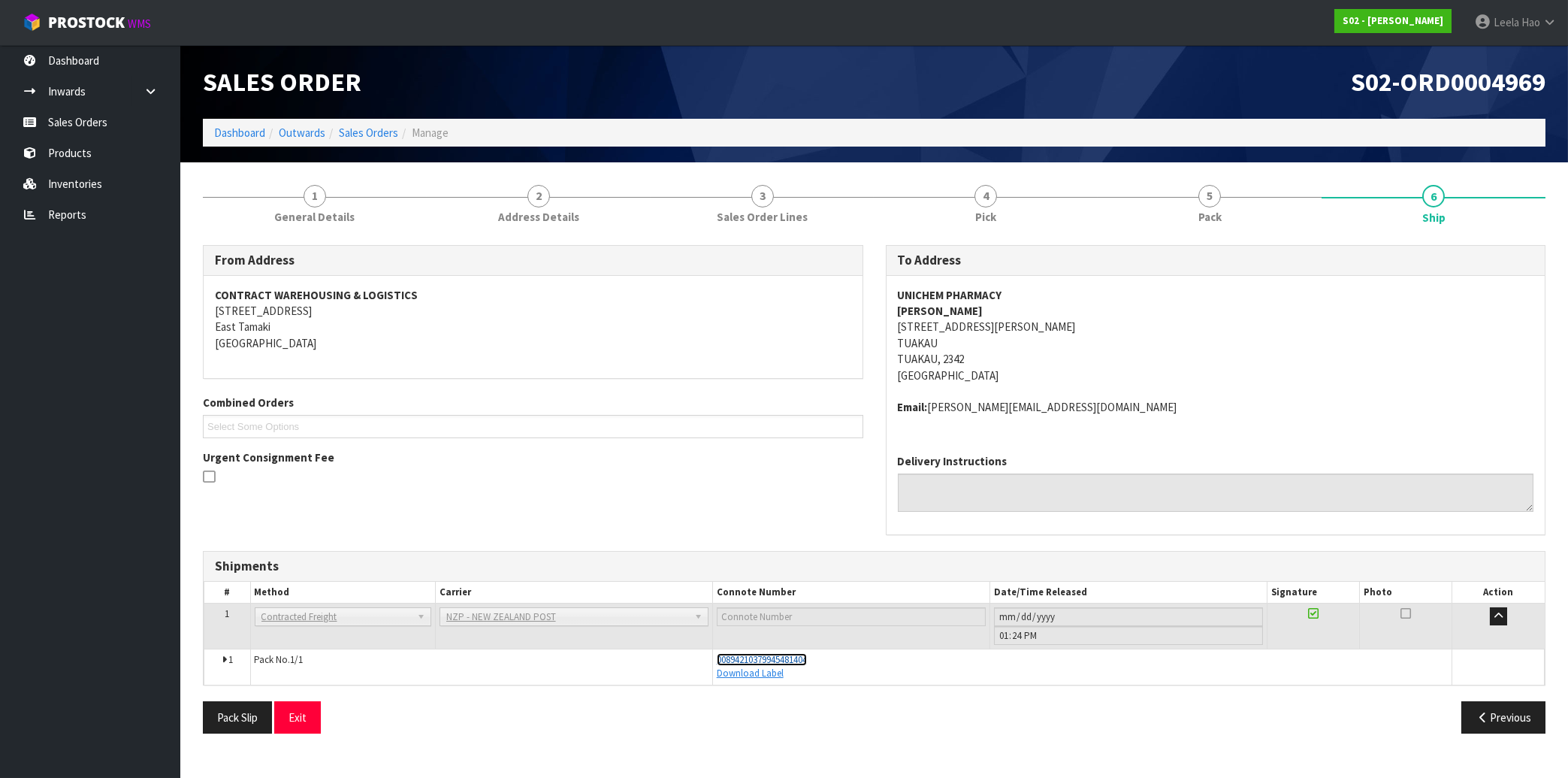
click at [807, 660] on span "00894210379945481404" at bounding box center [761, 659] width 90 height 12
click at [72, 126] on link "Sales Orders" at bounding box center [90, 122] width 180 height 31
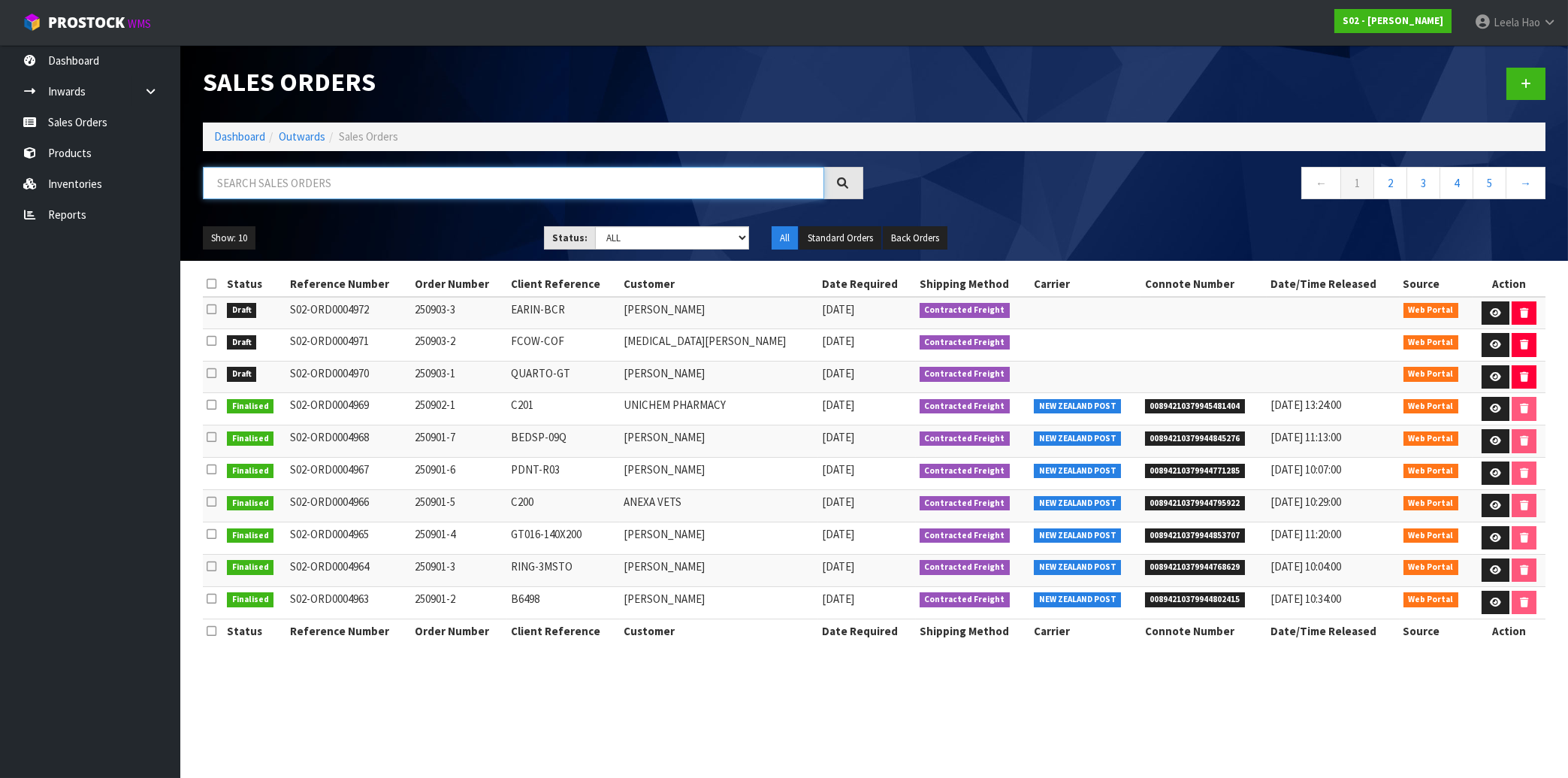
click at [445, 189] on input "text" at bounding box center [513, 183] width 622 height 32
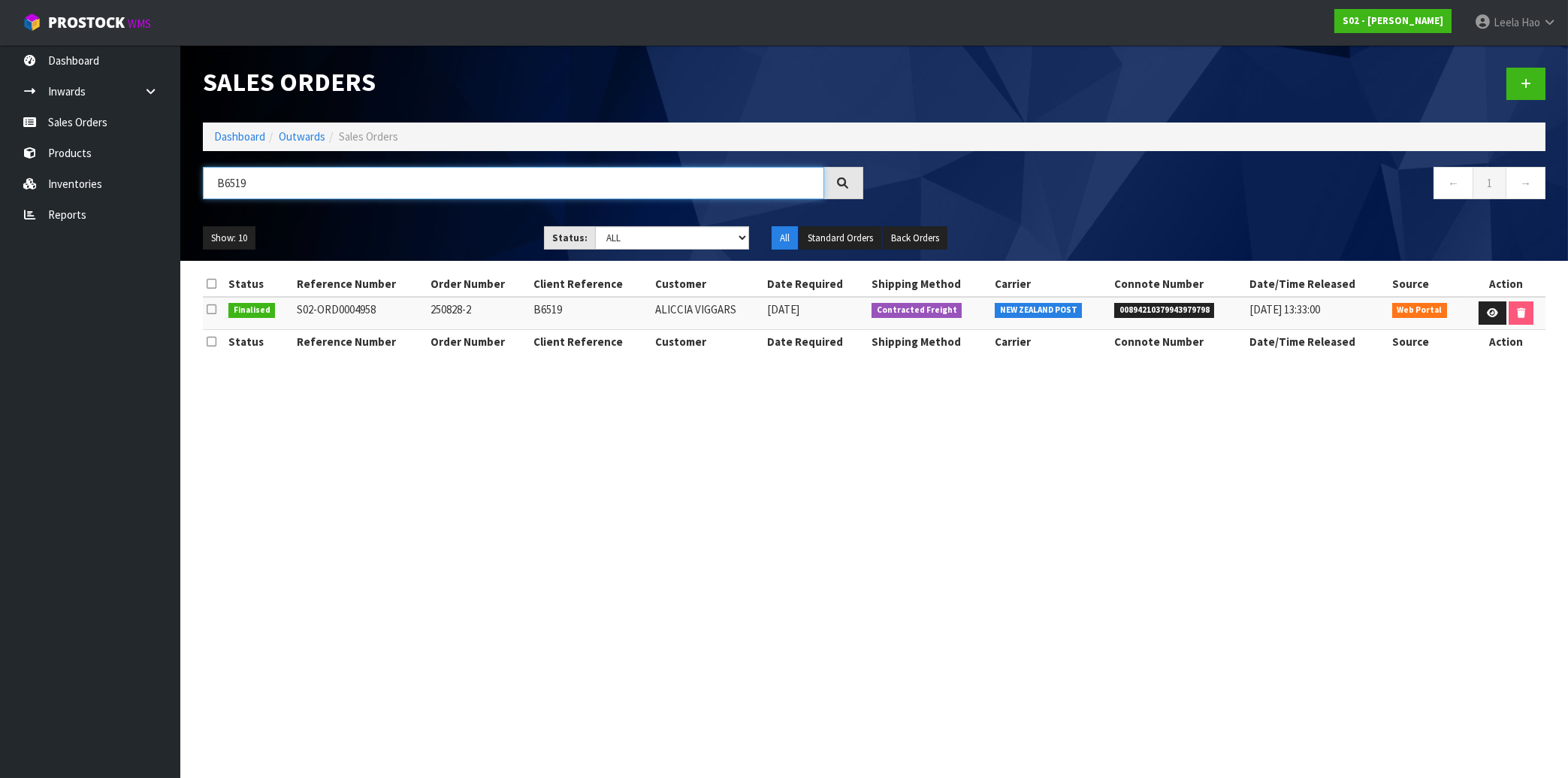
type input "B6519"
